Goal: Task Accomplishment & Management: Use online tool/utility

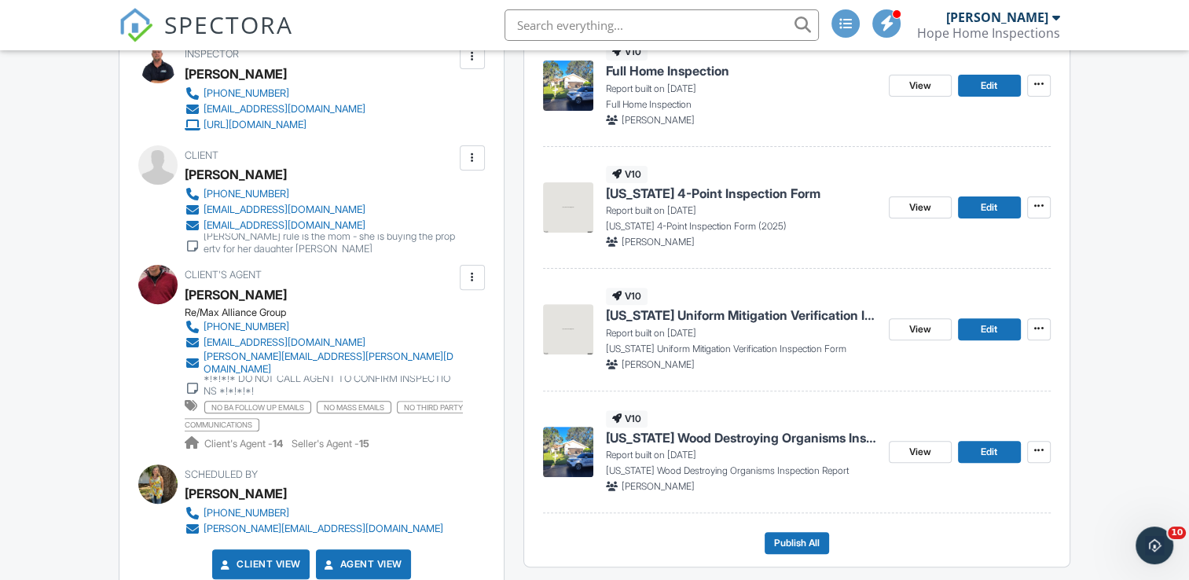
scroll to position [471, 0]
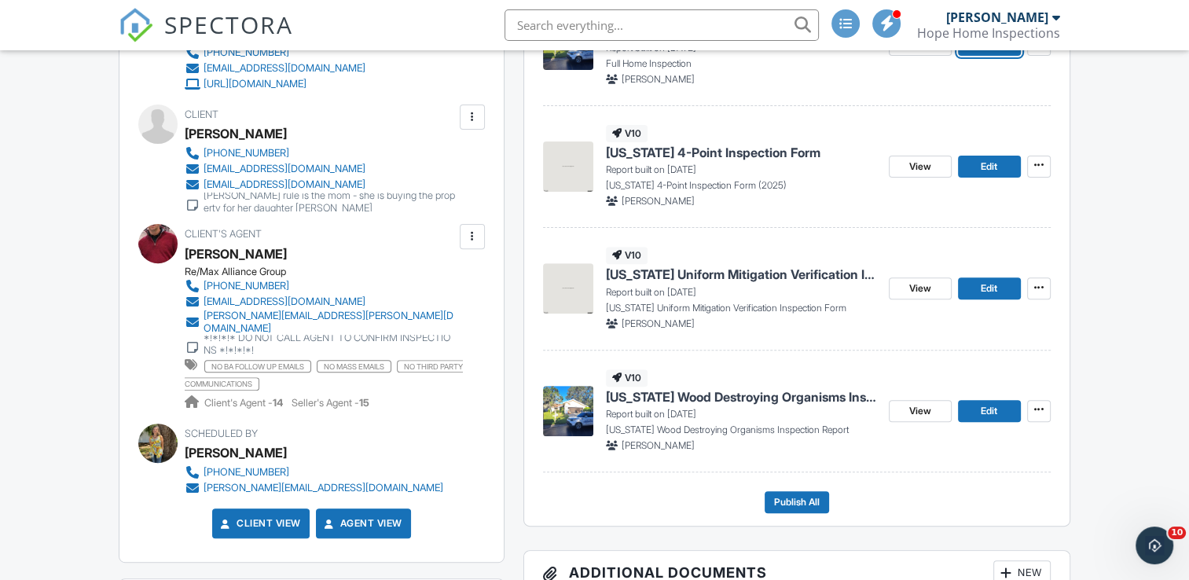
scroll to position [471, 0]
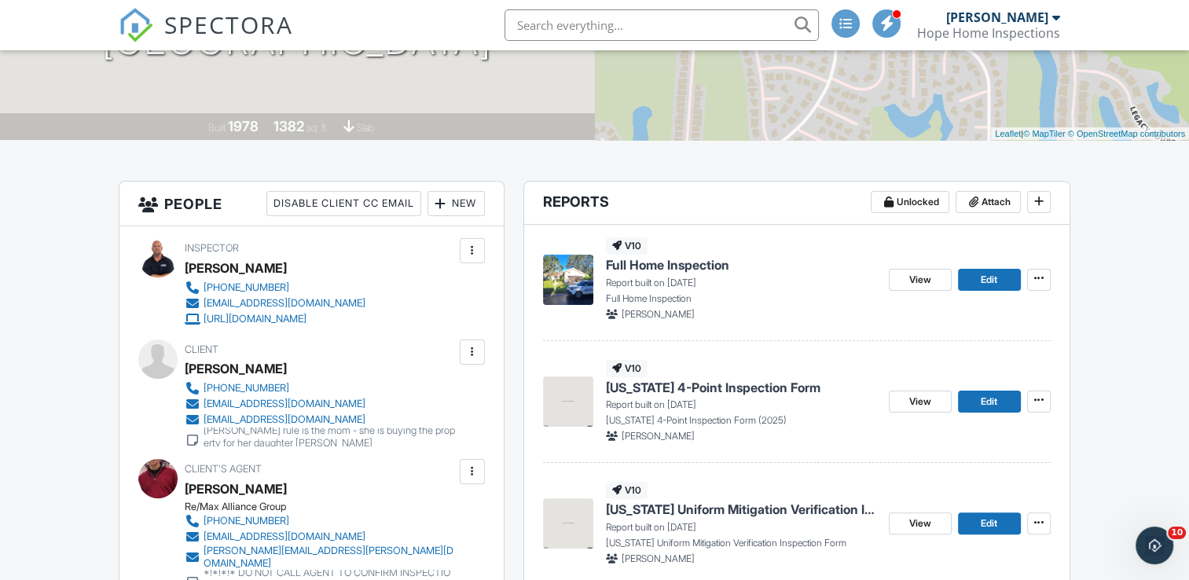
scroll to position [314, 0]
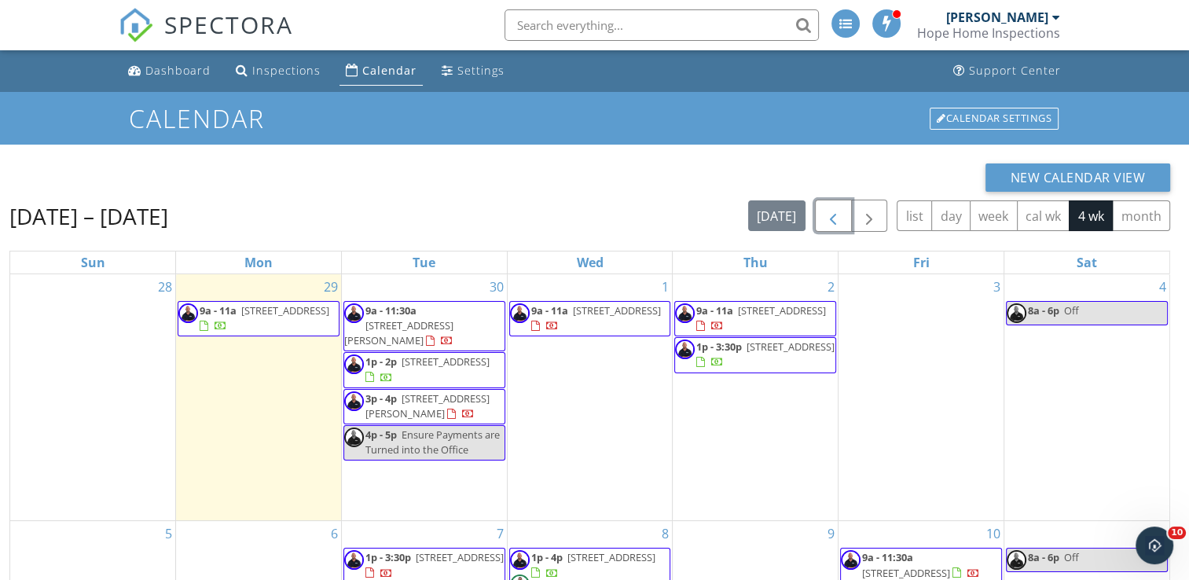
click at [823, 222] on button "button" at bounding box center [833, 216] width 37 height 32
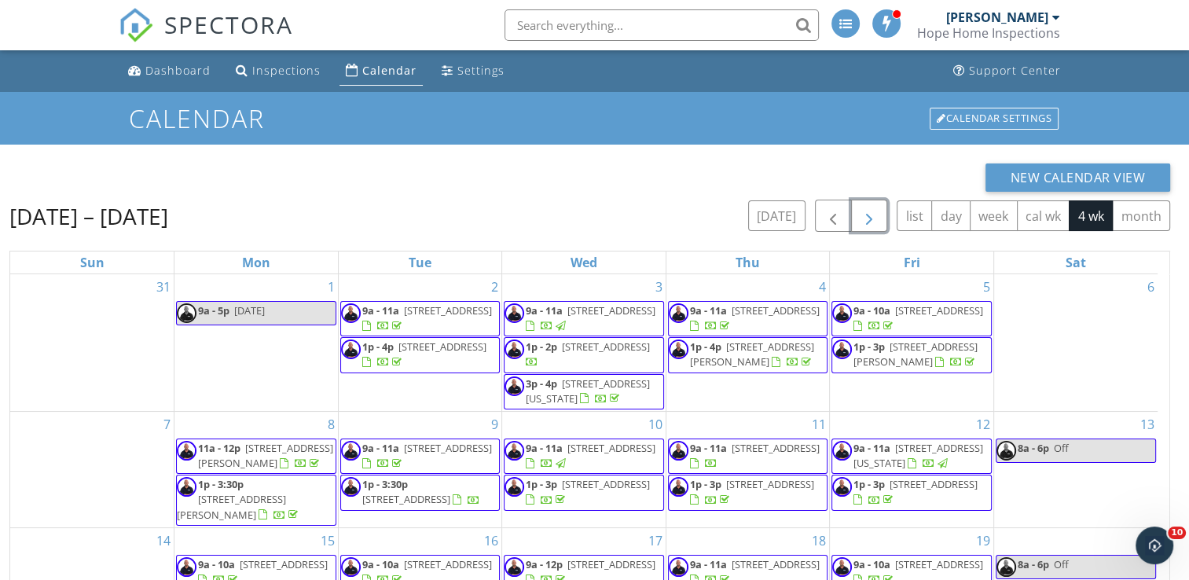
click at [871, 218] on span "button" at bounding box center [869, 216] width 19 height 19
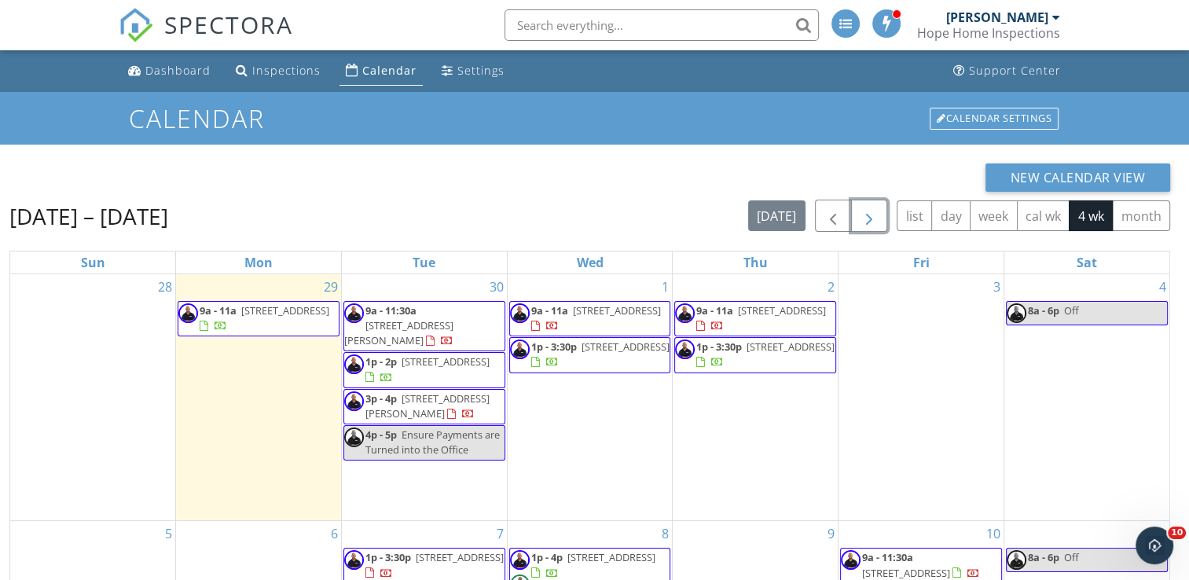
click at [443, 366] on span "5011 Commonwealth Dr, Siesta Key 34242" at bounding box center [445, 361] width 88 height 14
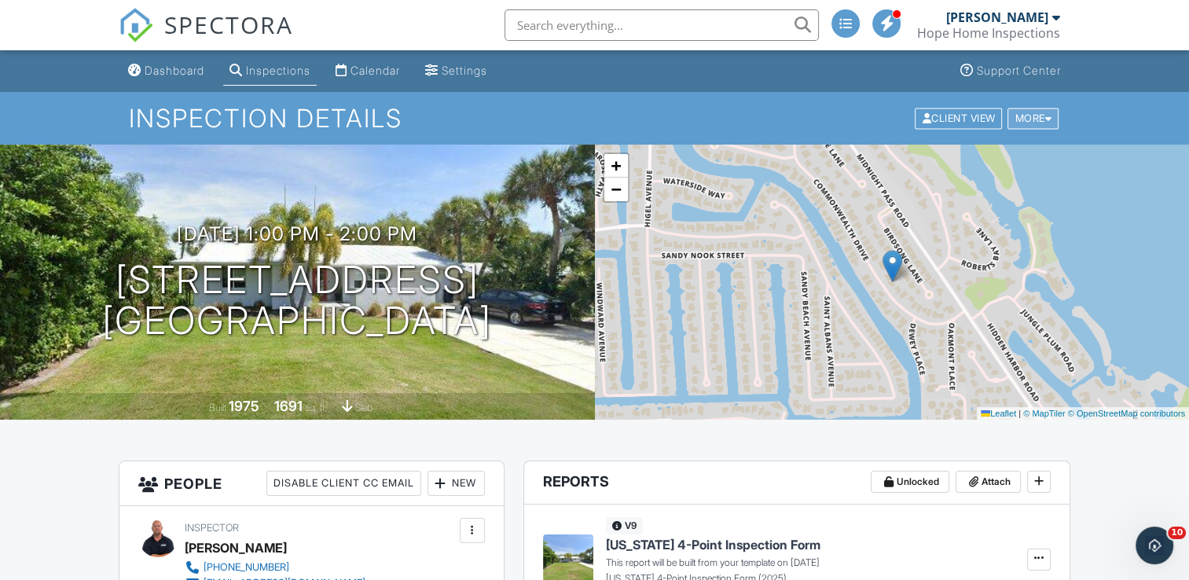
click at [1038, 118] on div "More" at bounding box center [1032, 118] width 51 height 21
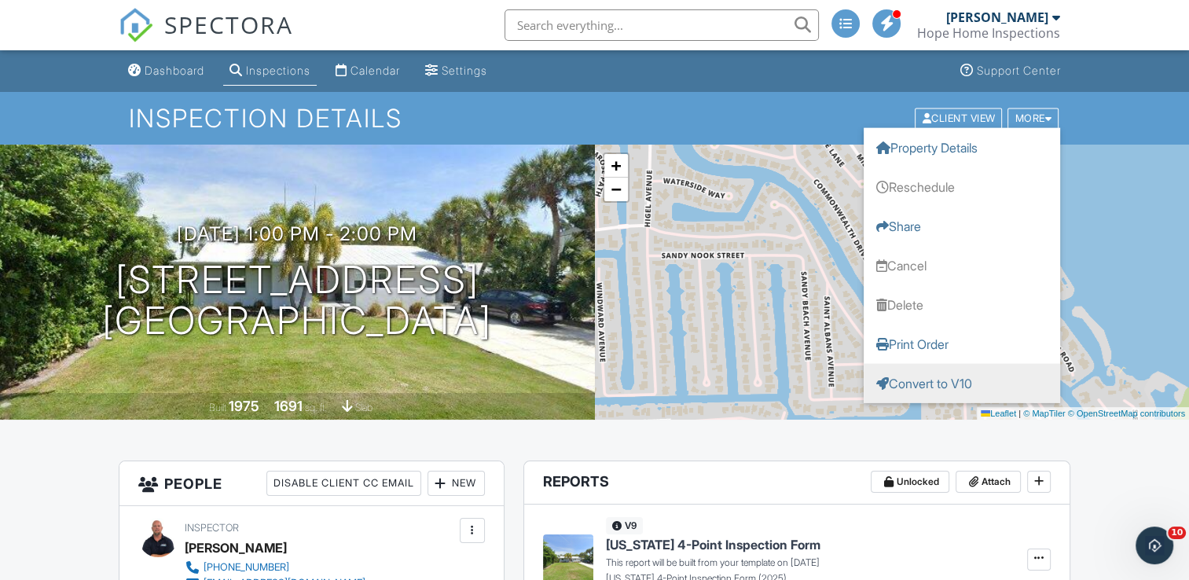
click at [956, 373] on link "Convert to V10" at bounding box center [961, 382] width 196 height 39
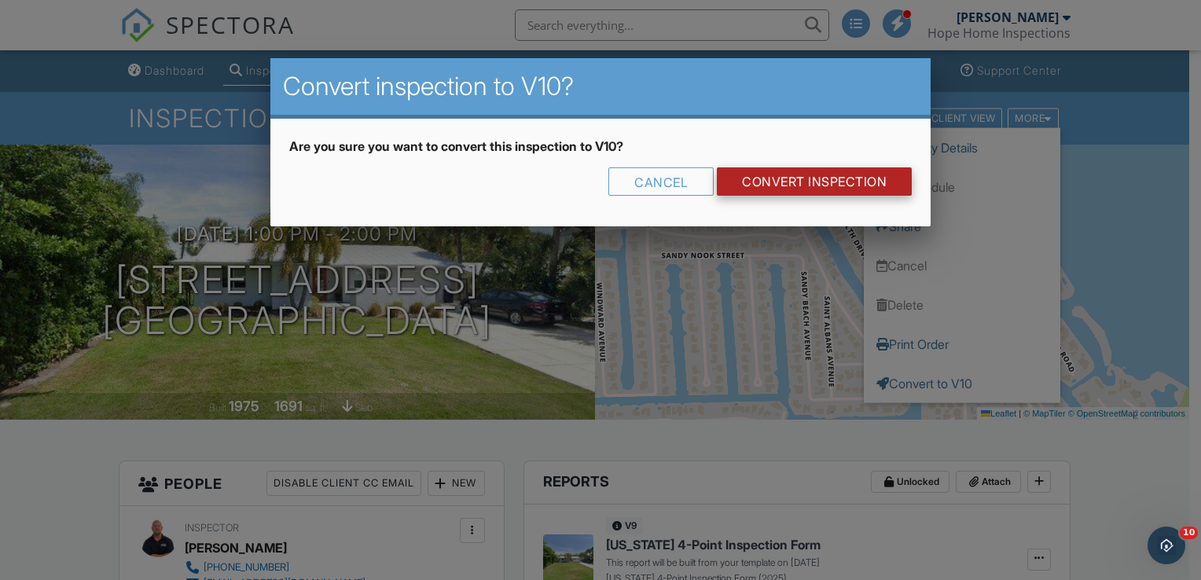
click at [835, 189] on link "CONVERT INSPECTION" at bounding box center [814, 181] width 195 height 28
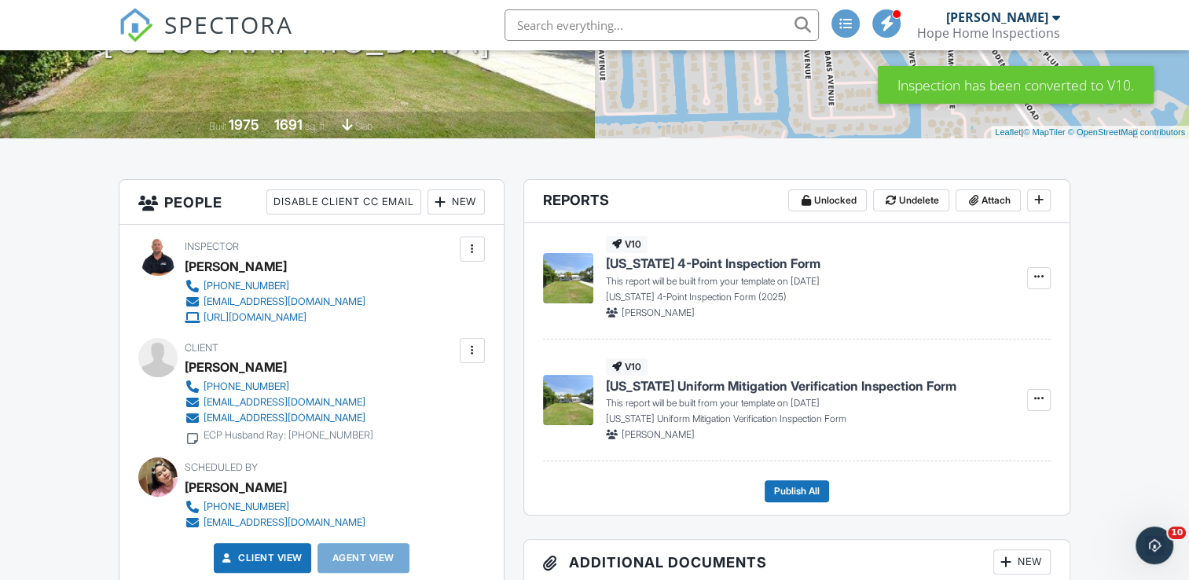
scroll to position [247, 0]
